Goal: Find specific fact: Find specific fact

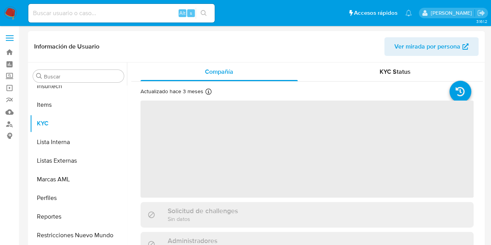
scroll to position [384, 0]
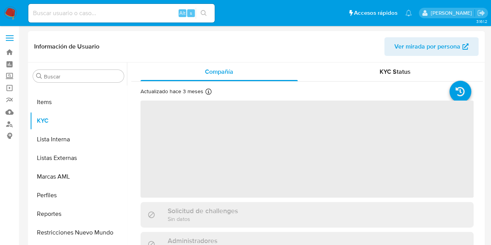
select select "10"
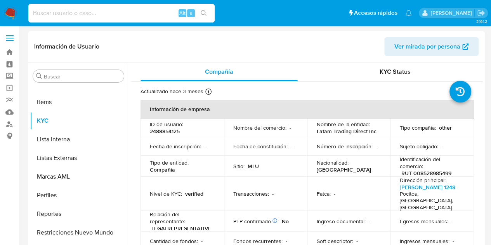
click at [118, 12] on input at bounding box center [121, 13] width 186 height 10
paste input "300852553"
type input "300852553"
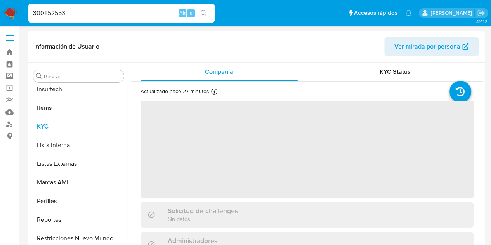
scroll to position [384, 0]
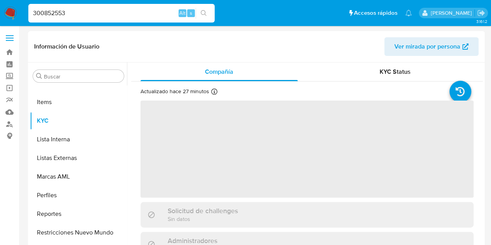
select select "10"
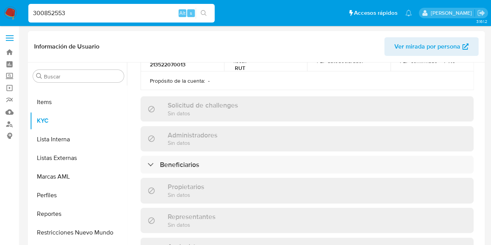
scroll to position [349, 0]
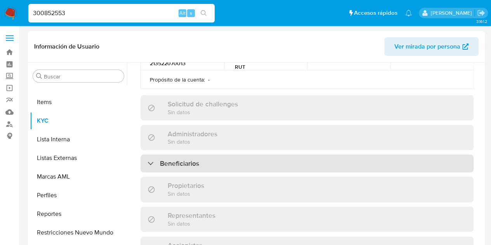
click at [241, 154] on div "Beneficiarios" at bounding box center [306, 163] width 333 height 18
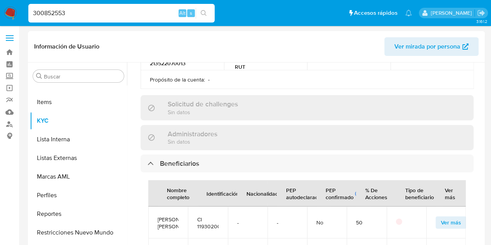
scroll to position [0, 0]
click at [441, 217] on span "Ver más" at bounding box center [451, 222] width 20 height 11
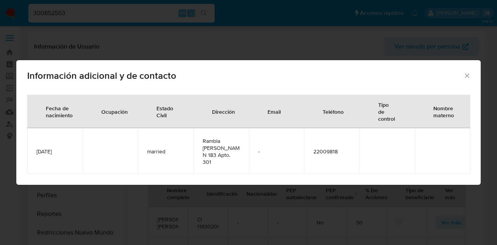
click at [460, 76] on span "Información adicional y de contacto" at bounding box center [245, 75] width 436 height 9
drag, startPoint x: 468, startPoint y: 76, endPoint x: 472, endPoint y: 76, distance: 4.7
click at [472, 76] on div "Información adicional y de contacto" at bounding box center [248, 74] width 464 height 28
click at [467, 75] on icon "Cerrar" at bounding box center [467, 76] width 8 height 8
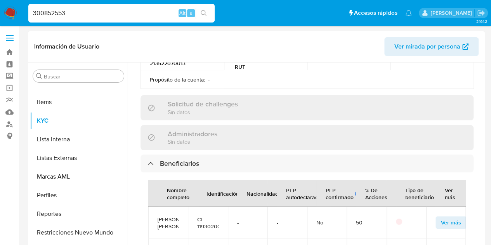
scroll to position [20, 0]
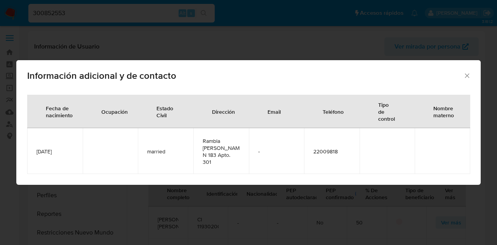
drag, startPoint x: 467, startPoint y: 75, endPoint x: 458, endPoint y: 78, distance: 9.4
click at [467, 76] on icon "Cerrar" at bounding box center [466, 75] width 4 height 4
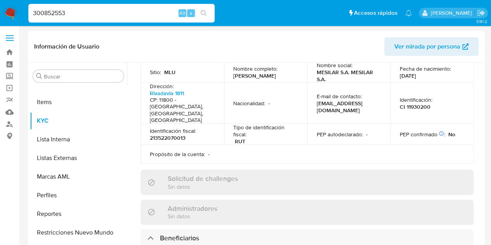
scroll to position [272, 0]
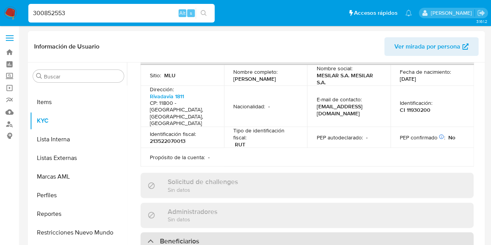
click at [146, 232] on div "Beneficiarios" at bounding box center [306, 241] width 333 height 18
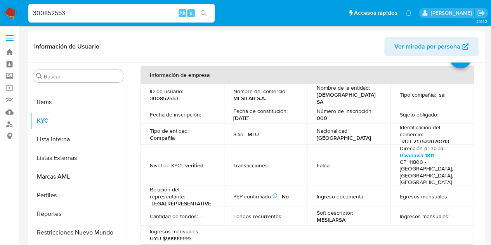
scroll to position [0, 0]
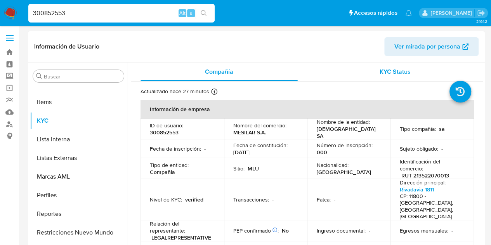
click at [386, 75] on span "KYC Status" at bounding box center [395, 71] width 31 height 9
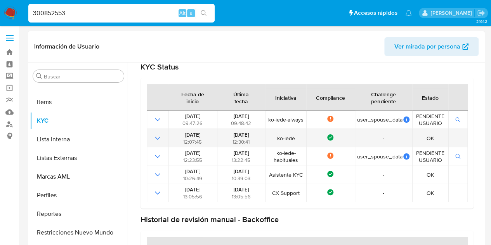
scroll to position [78, 0]
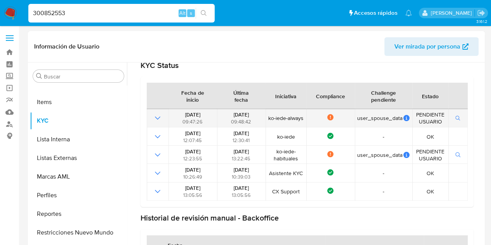
click at [157, 118] on icon "Mostrar operación" at bounding box center [157, 117] width 9 height 9
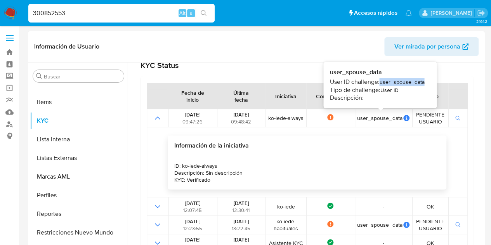
drag, startPoint x: 427, startPoint y: 83, endPoint x: 381, endPoint y: 83, distance: 45.8
click at [381, 83] on div "user_spouse_data User ID challenge: user_spouse_data Tipo de challenge: User ID…" at bounding box center [379, 85] width 101 height 34
copy div "user_spouse_data"
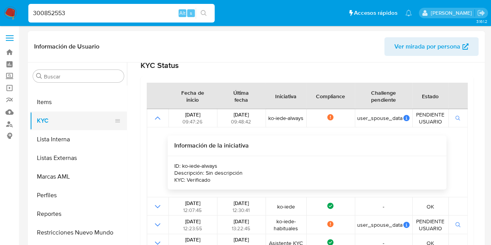
click at [56, 123] on button "KYC" at bounding box center [75, 120] width 91 height 19
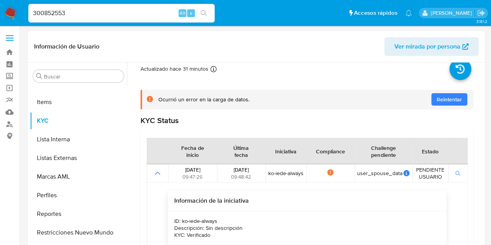
scroll to position [0, 0]
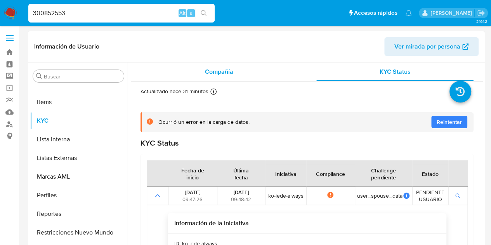
click at [210, 75] on span "Compañía" at bounding box center [219, 71] width 28 height 9
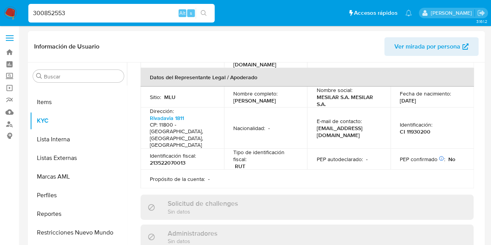
scroll to position [233, 0]
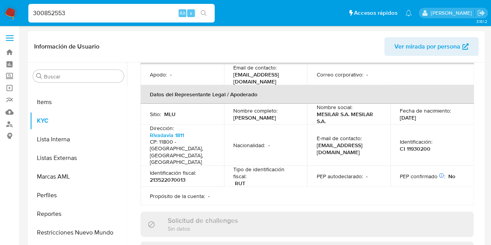
drag, startPoint x: 256, startPoint y: 109, endPoint x: 224, endPoint y: 108, distance: 31.8
click at [224, 108] on td "Nombre completo : [PERSON_NAME]" at bounding box center [265, 114] width 83 height 21
copy p "[PERSON_NAME]"
drag, startPoint x: 435, startPoint y: 128, endPoint x: 393, endPoint y: 133, distance: 41.7
click at [393, 133] on td "Identificación : CI 11930200" at bounding box center [431, 145] width 83 height 41
